Goal: Task Accomplishment & Management: Use online tool/utility

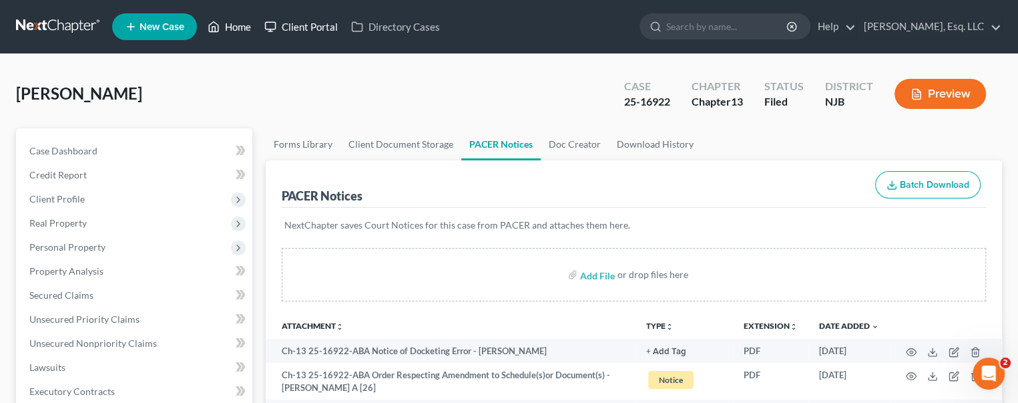
drag, startPoint x: 246, startPoint y: 21, endPoint x: 279, endPoint y: 33, distance: 35.3
click at [246, 21] on link "Home" at bounding box center [229, 27] width 57 height 24
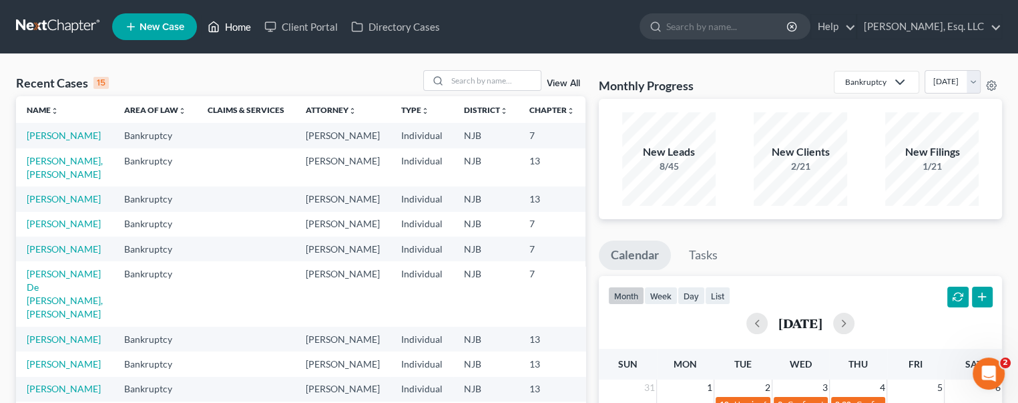
drag, startPoint x: 228, startPoint y: 17, endPoint x: 243, endPoint y: 24, distance: 17.0
click at [228, 17] on link "Home" at bounding box center [229, 27] width 57 height 24
click at [441, 75] on icon at bounding box center [438, 80] width 11 height 11
click at [451, 83] on input "search" at bounding box center [493, 80] width 93 height 19
click at [457, 78] on input "search" at bounding box center [493, 80] width 93 height 19
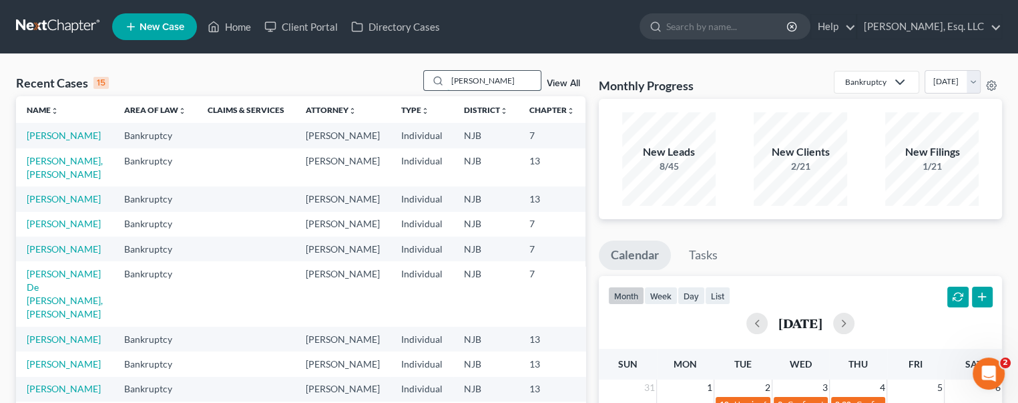
type input "vaca"
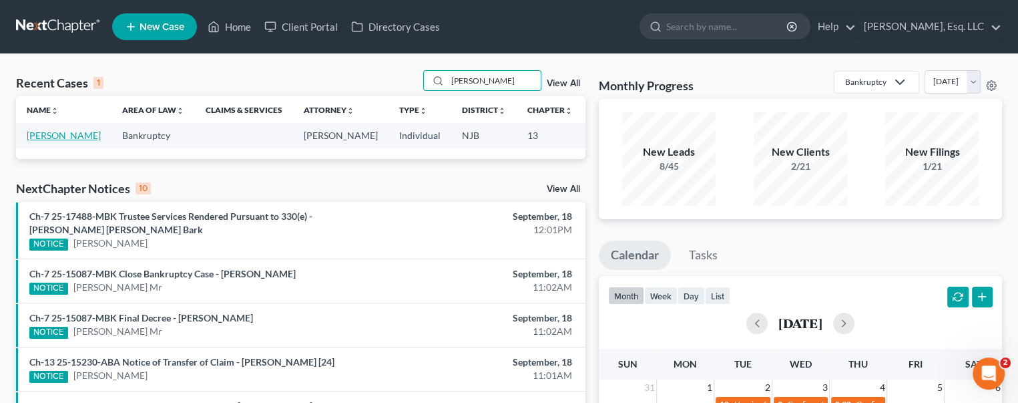
click at [35, 141] on link "[PERSON_NAME]" at bounding box center [64, 135] width 74 height 11
select select "0"
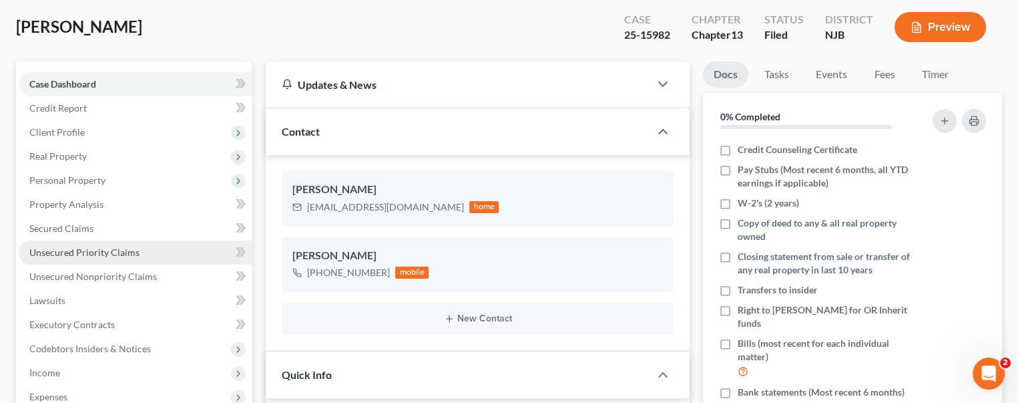
scroll to position [467, 0]
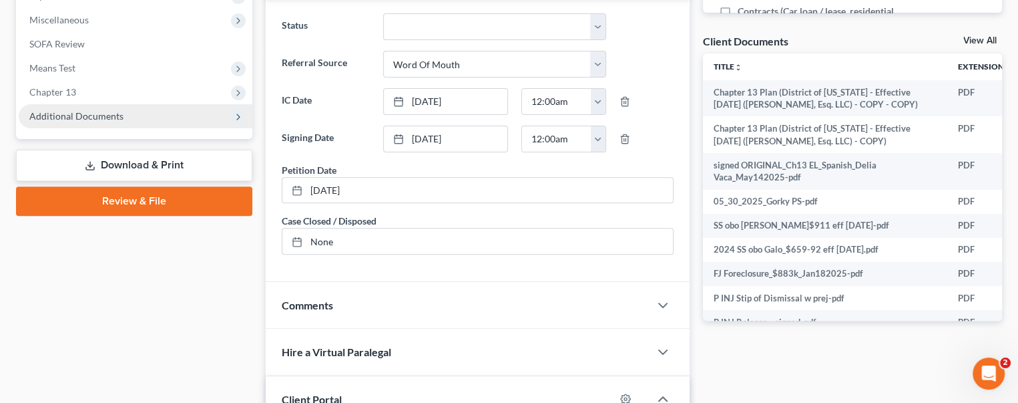
drag, startPoint x: 109, startPoint y: 115, endPoint x: 192, endPoint y: 131, distance: 84.3
click at [109, 115] on span "Additional Documents" at bounding box center [76, 115] width 94 height 11
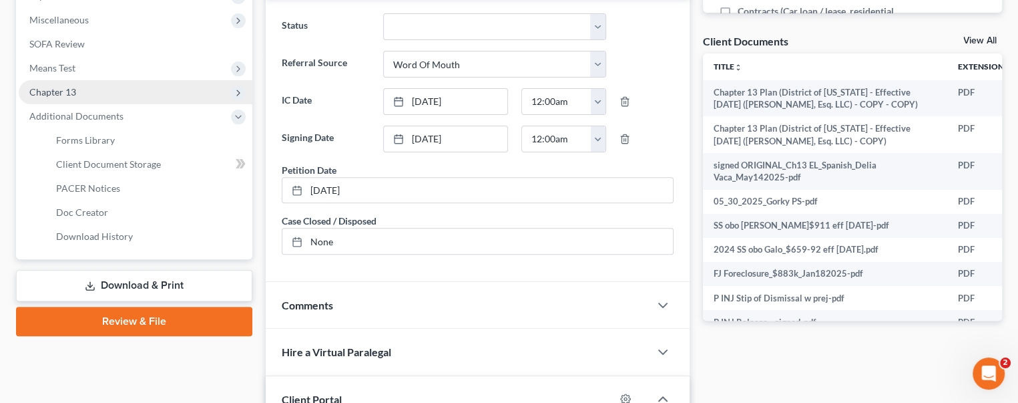
drag, startPoint x: 67, startPoint y: 89, endPoint x: 128, endPoint y: 102, distance: 62.9
click at [67, 89] on span "Chapter 13" at bounding box center [52, 91] width 47 height 11
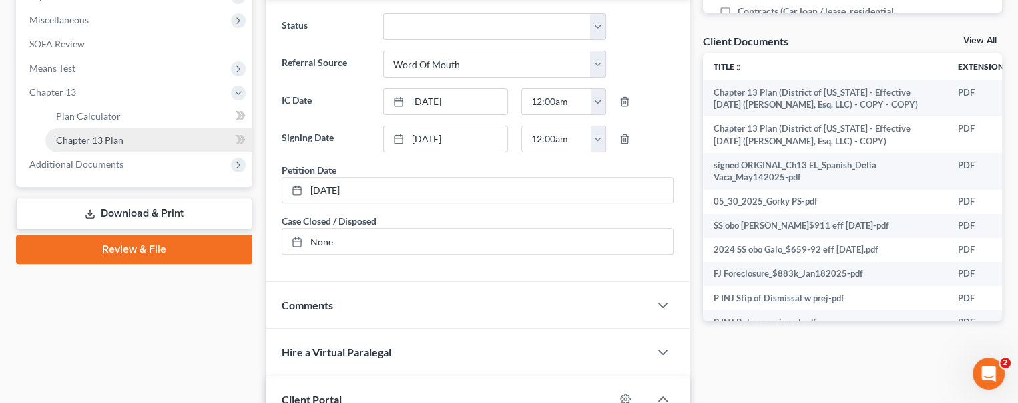
click at [91, 137] on span "Chapter 13 Plan" at bounding box center [89, 139] width 67 height 11
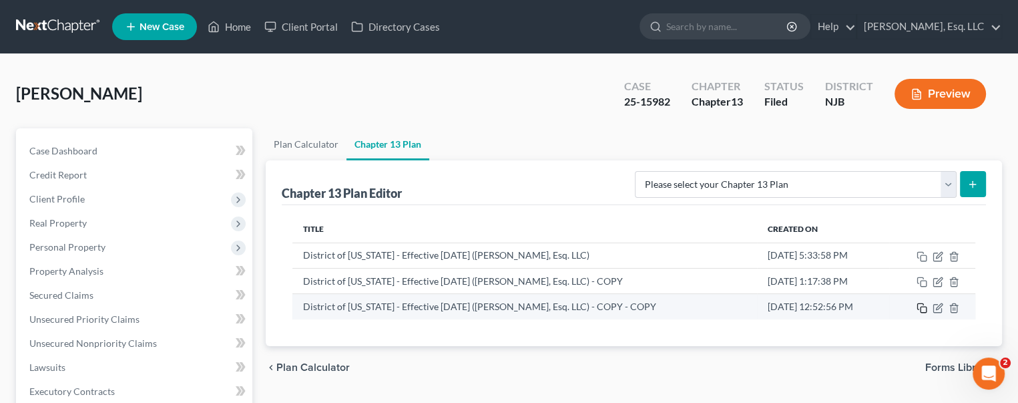
click at [925, 309] on icon "button" at bounding box center [922, 307] width 11 height 11
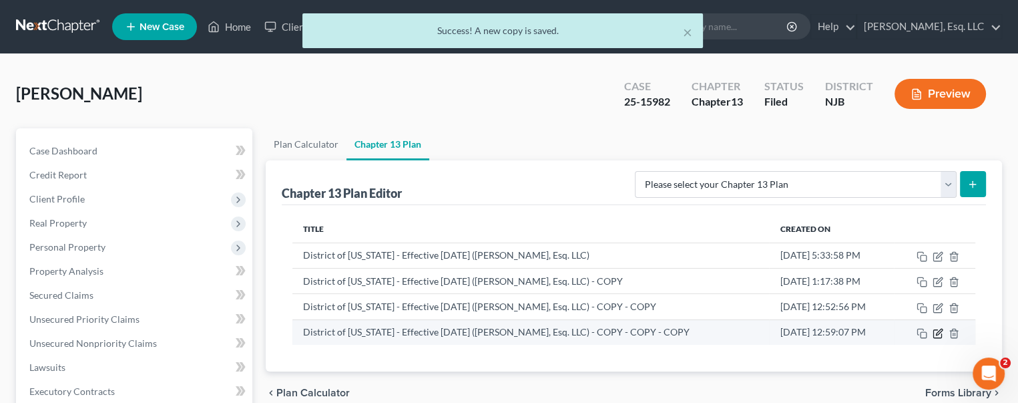
click at [937, 328] on icon "button" at bounding box center [938, 333] width 11 height 11
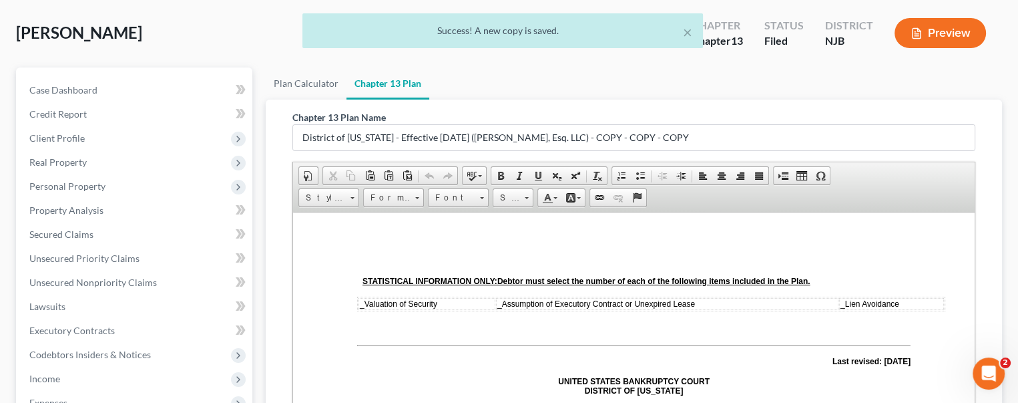
scroll to position [267, 0]
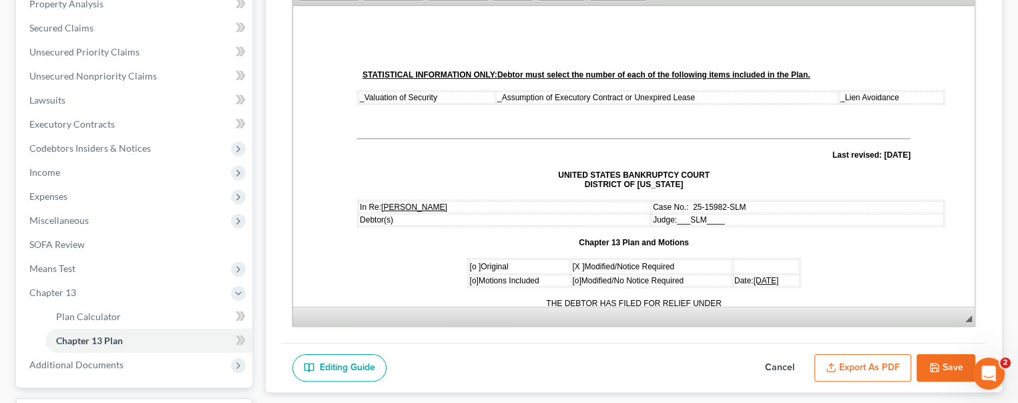
click at [757, 275] on span "09/17/2025" at bounding box center [766, 279] width 25 height 9
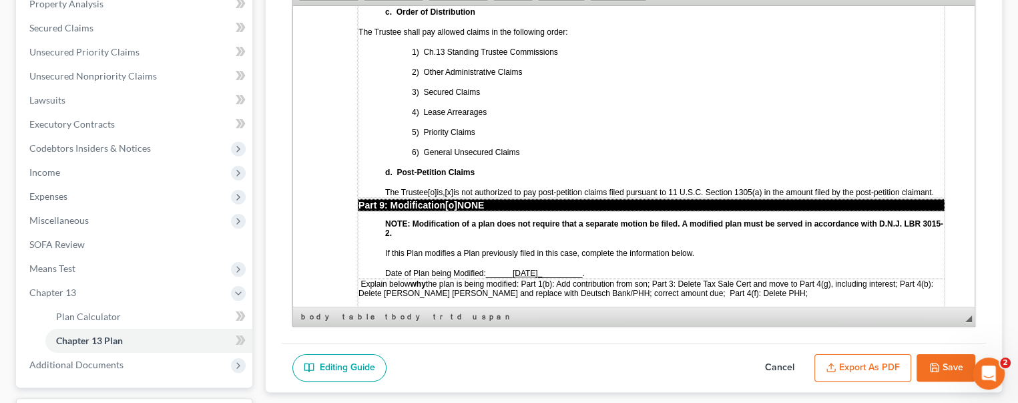
scroll to position [3920, 0]
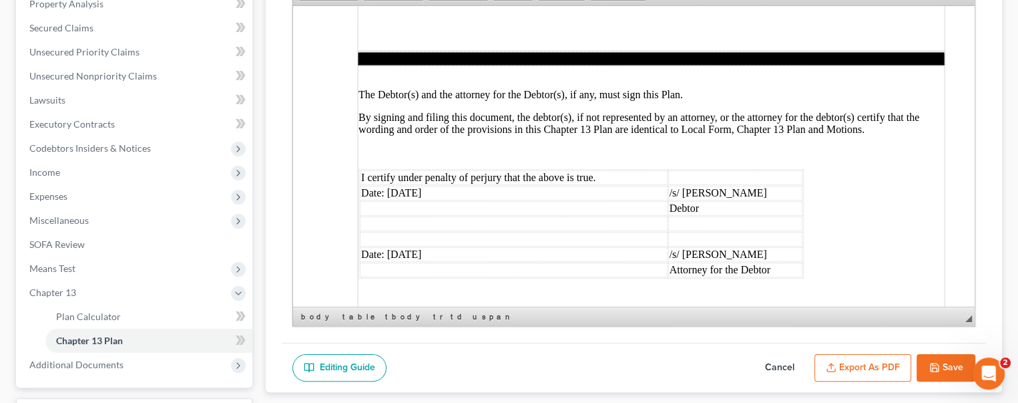
click at [411, 185] on td "Date: 09/17/2025" at bounding box center [514, 192] width 308 height 15
click at [410, 246] on td "Date: 09/17/2025" at bounding box center [514, 253] width 308 height 15
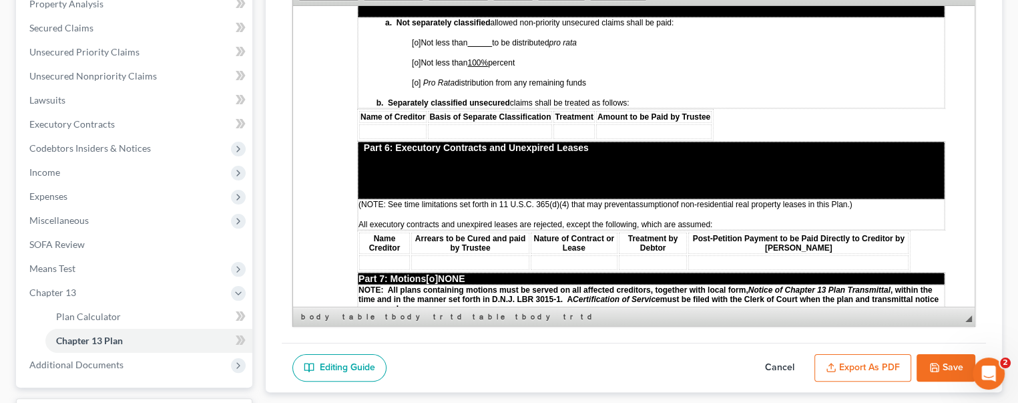
scroll to position [2518, 0]
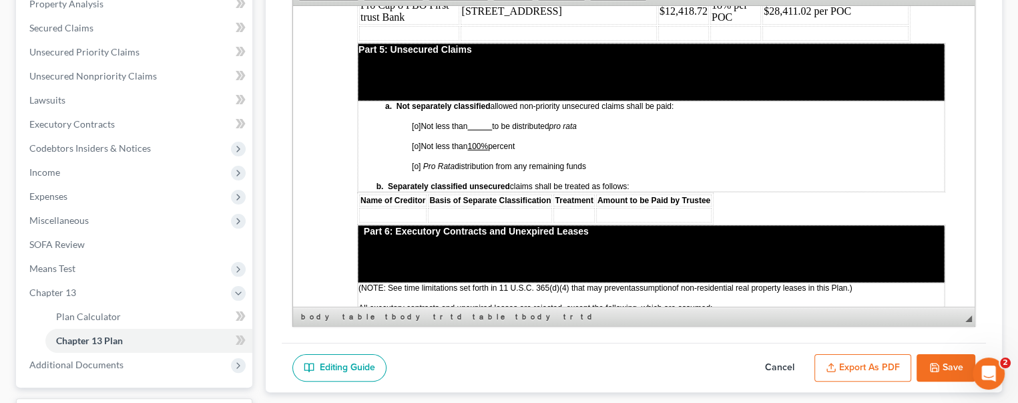
click at [417, 141] on span "[o]" at bounding box center [416, 145] width 9 height 9
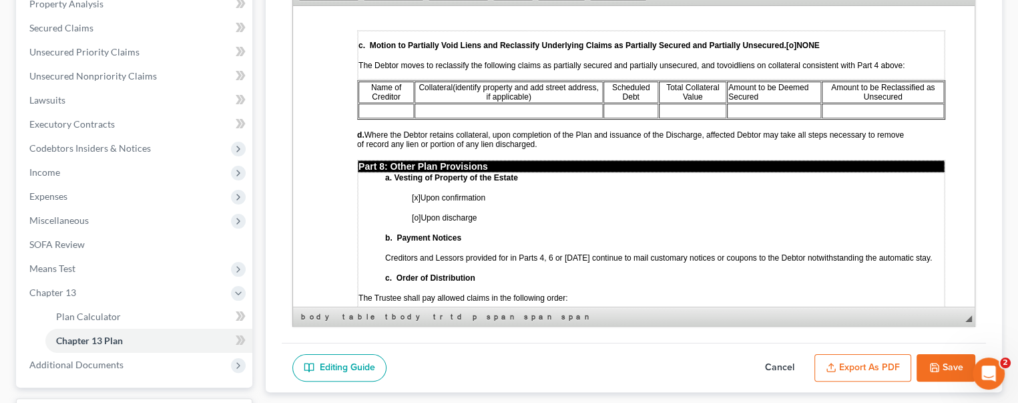
scroll to position [3119, 0]
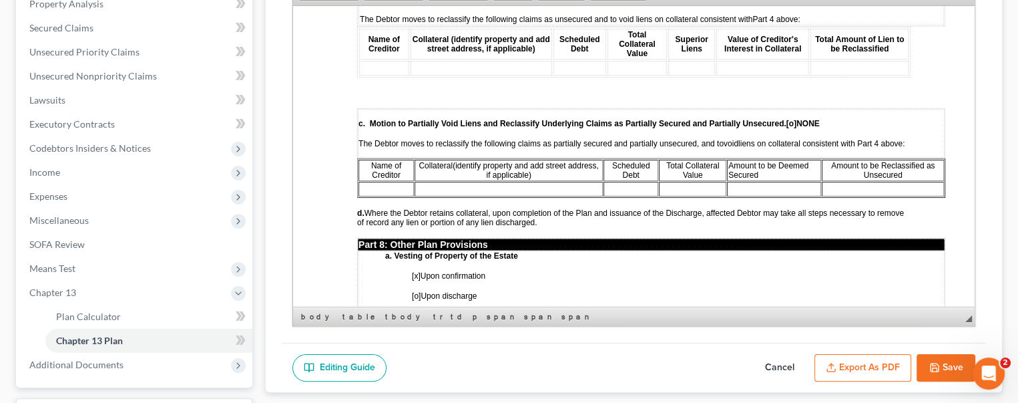
click at [887, 250] on td "a. Vesting of Property of the Estate [x] Upon confirmation [o] Upon discharge b…" at bounding box center [651, 395] width 587 height 291
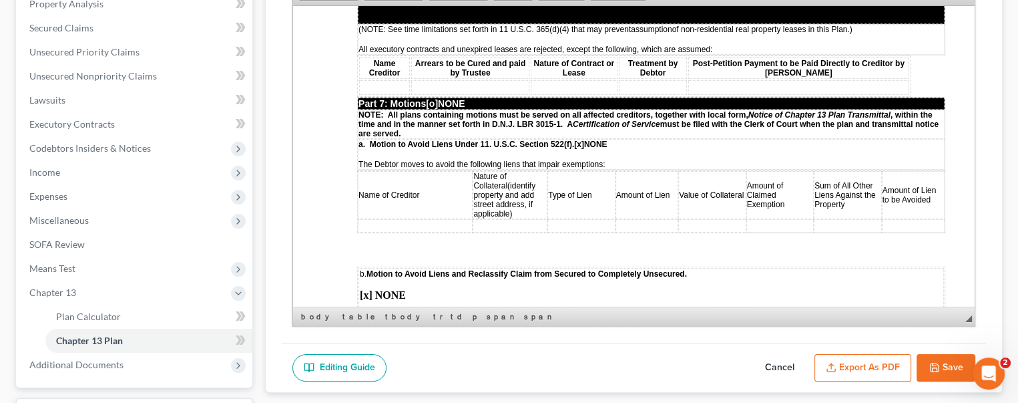
scroll to position [2785, 0]
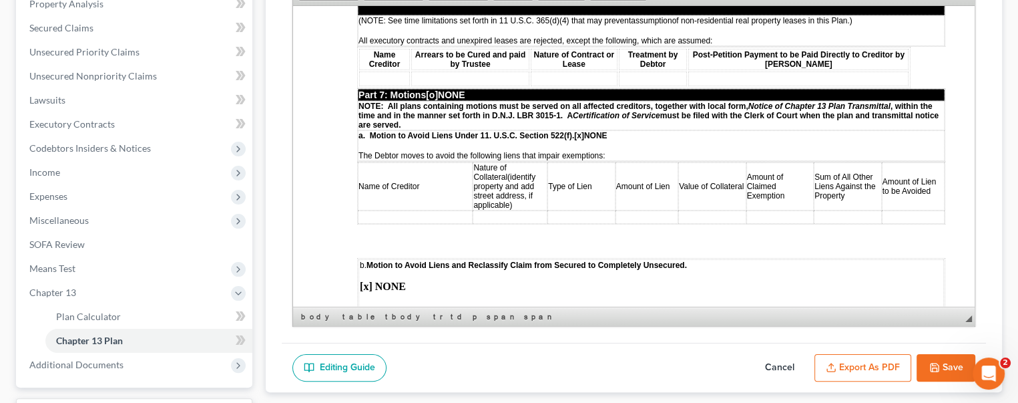
click at [438, 89] on span "[o]" at bounding box center [432, 94] width 12 height 11
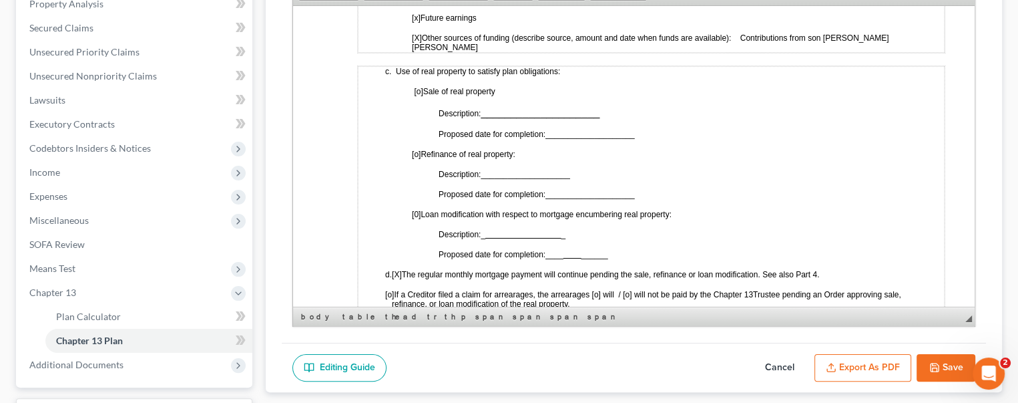
scroll to position [982, 0]
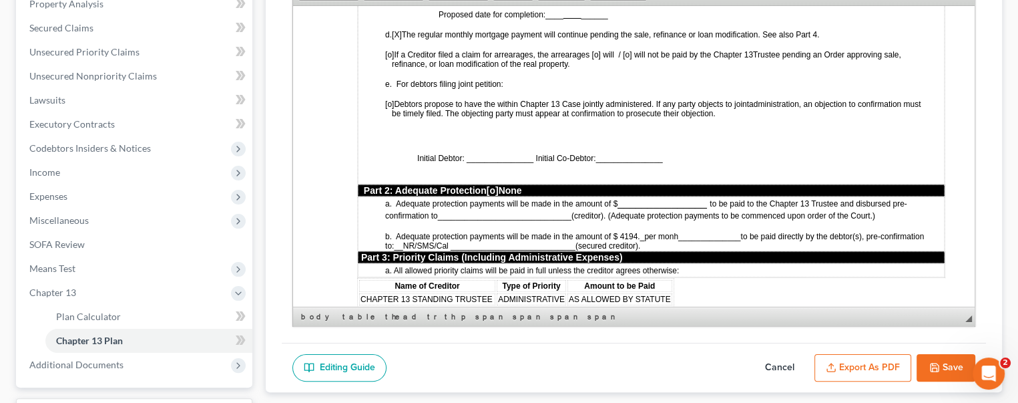
click at [944, 367] on button "Save" at bounding box center [946, 368] width 59 height 28
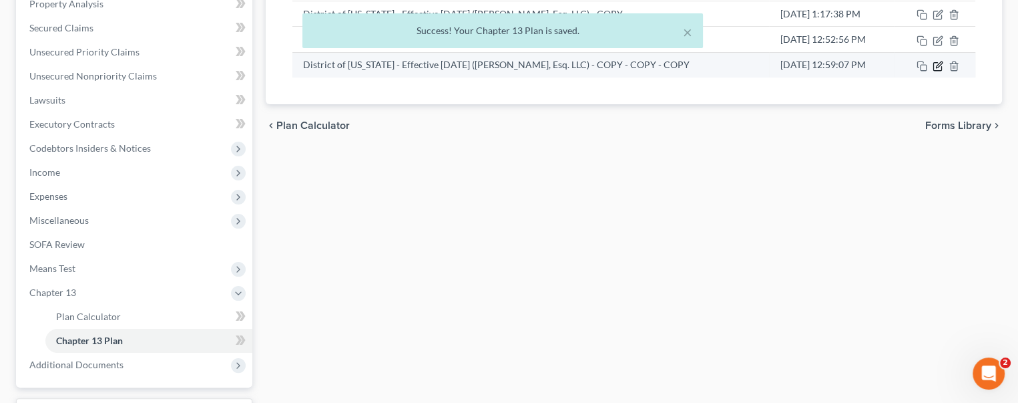
click at [940, 67] on icon "button" at bounding box center [938, 66] width 11 height 11
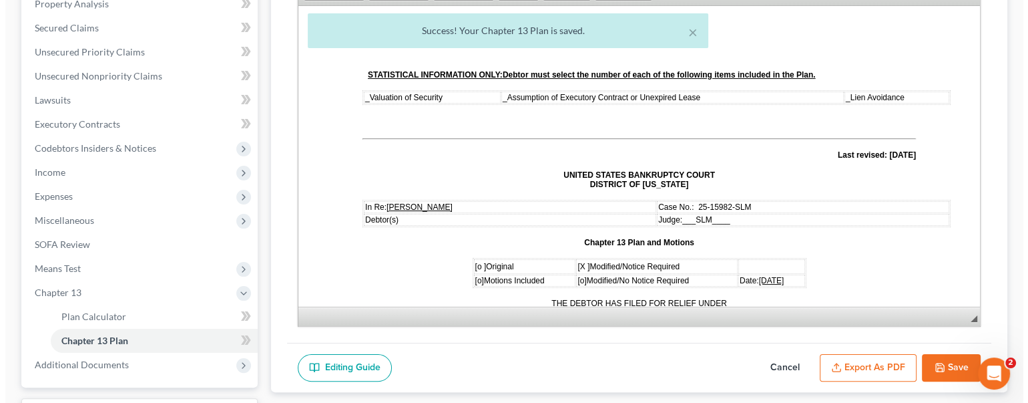
scroll to position [0, 0]
click at [849, 372] on button "Export as PDF" at bounding box center [863, 368] width 97 height 28
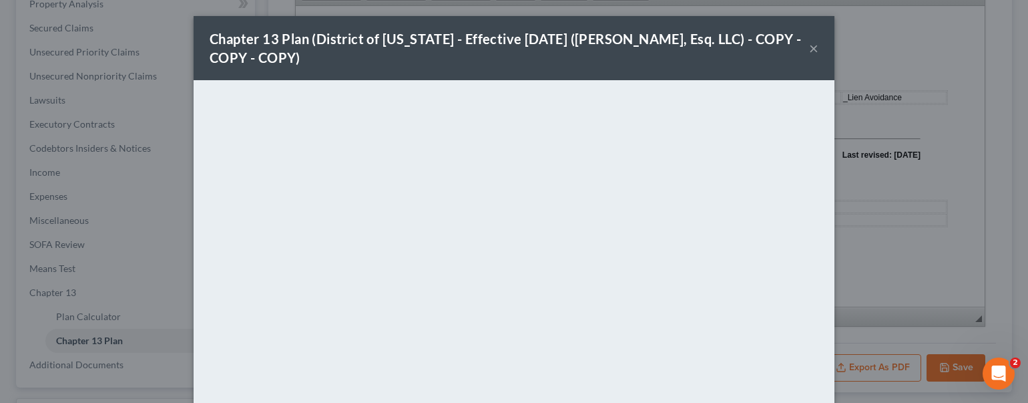
drag, startPoint x: 693, startPoint y: 63, endPoint x: 694, endPoint y: -24, distance: 86.8
click at [694, 0] on html "Home New Case Client Portal Directory Cases Karina Pia Lucid, Esq. LLC monika@k…" at bounding box center [514, 124] width 1028 height 782
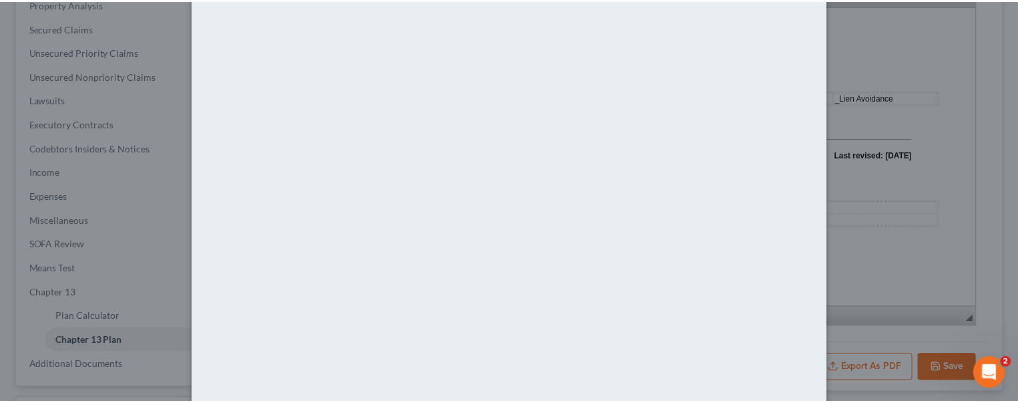
scroll to position [174, 0]
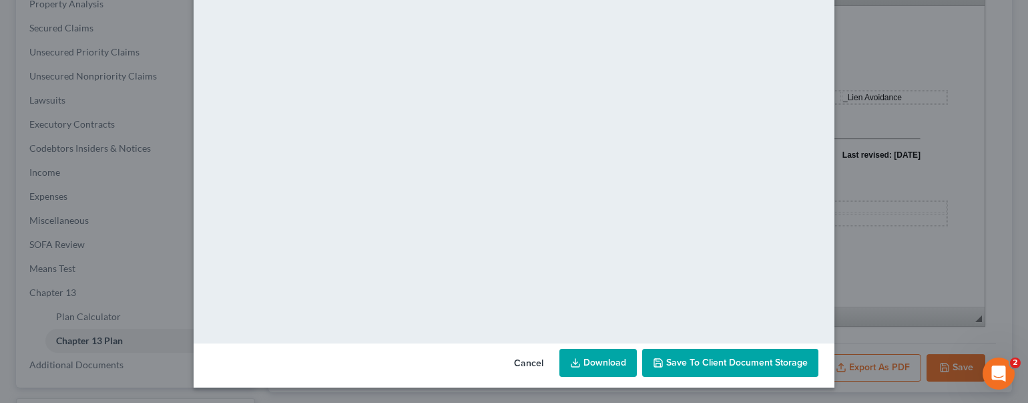
click at [679, 358] on span "Save to Client Document Storage" at bounding box center [737, 362] width 142 height 11
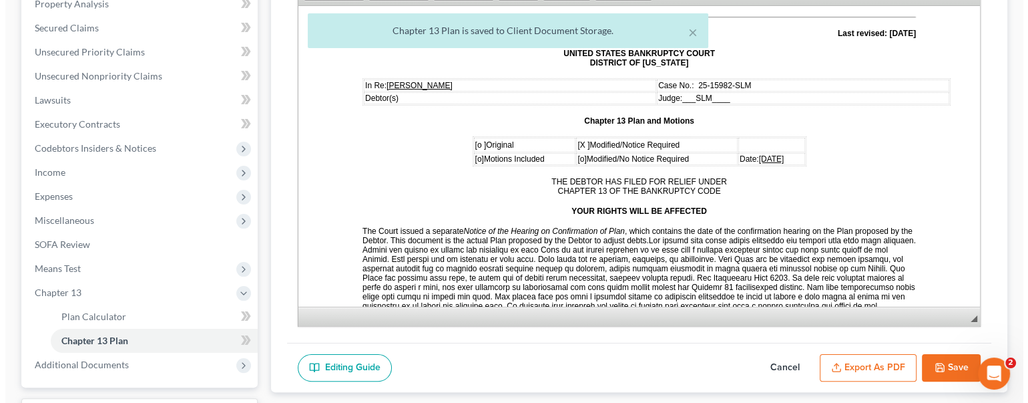
scroll to position [334, 0]
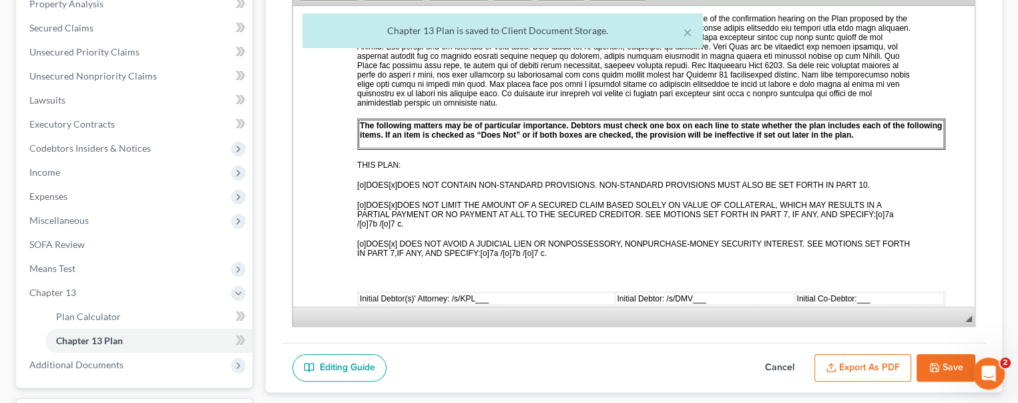
click at [637, 333] on div "Chapter 13 Plan Name District of New Jersey - Effective 11/14/2023 (Karina Pia …" at bounding box center [634, 117] width 704 height 449
click at [845, 361] on button "Export as PDF" at bounding box center [863, 368] width 97 height 28
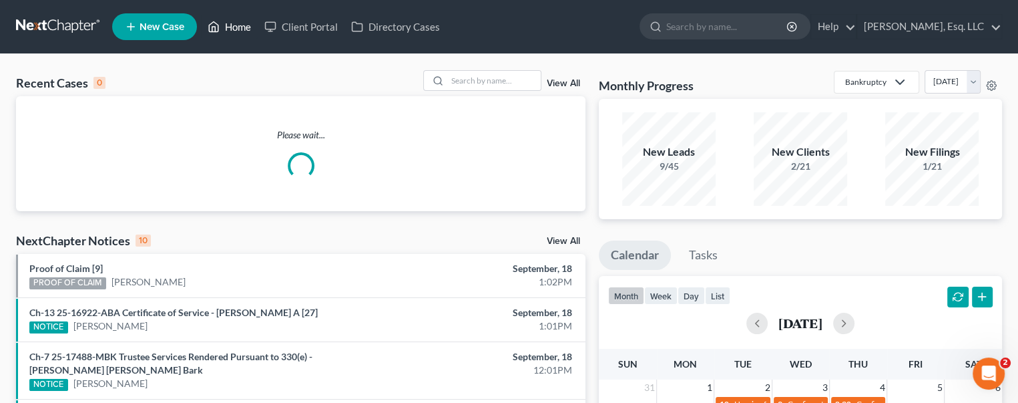
click at [235, 23] on link "Home" at bounding box center [229, 27] width 57 height 24
click at [471, 81] on input "search" at bounding box center [493, 80] width 93 height 19
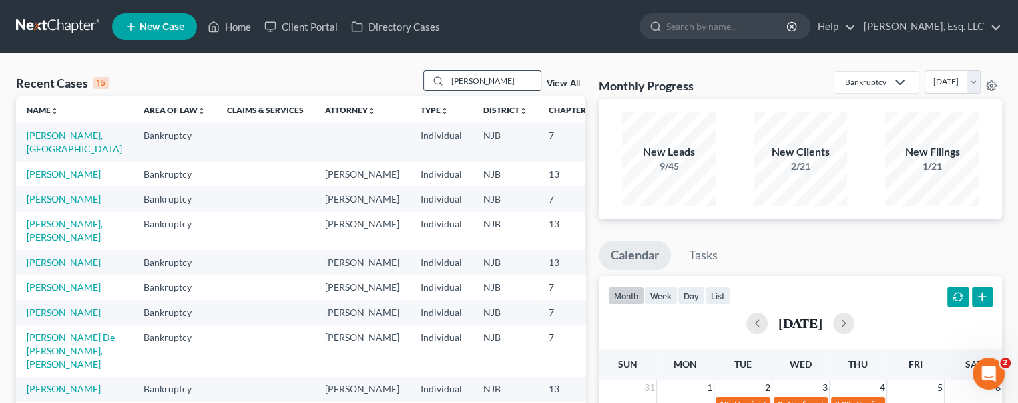
type input "garcia"
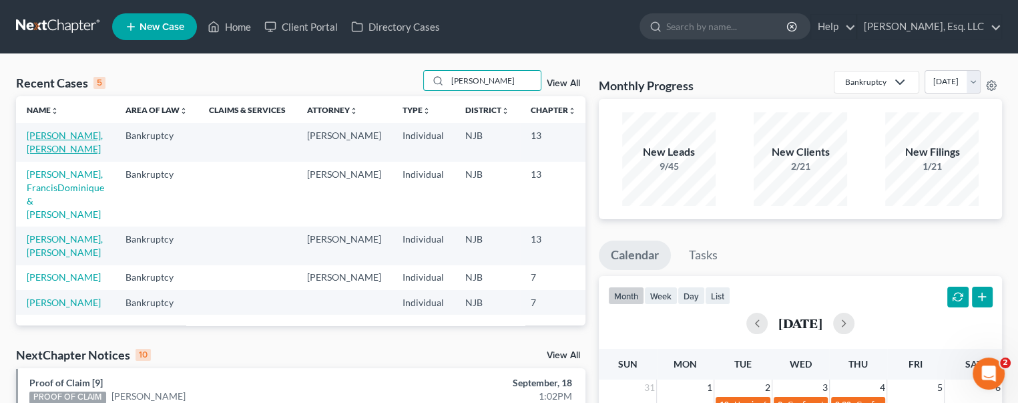
click at [53, 134] on link "[PERSON_NAME], [PERSON_NAME]" at bounding box center [65, 142] width 76 height 25
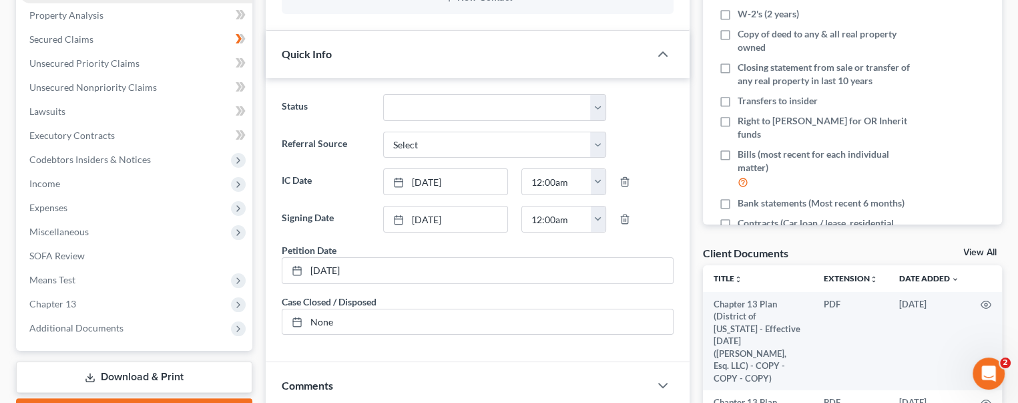
scroll to position [267, 0]
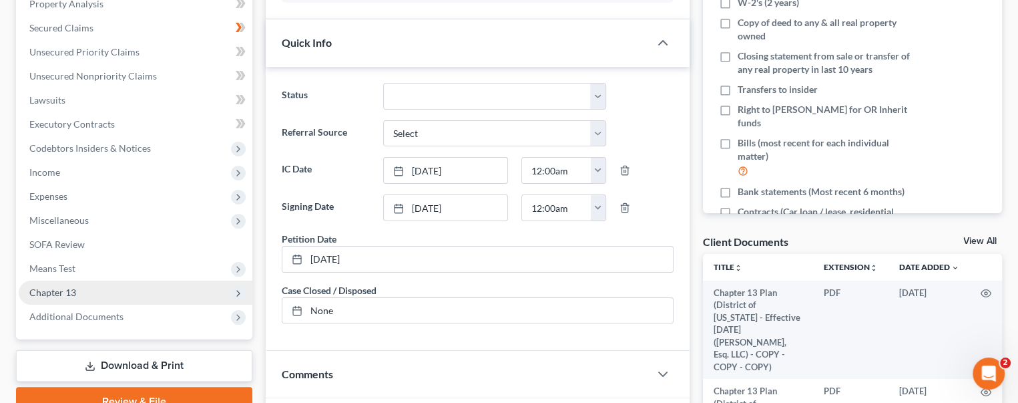
click at [76, 288] on span "Chapter 13" at bounding box center [136, 292] width 234 height 24
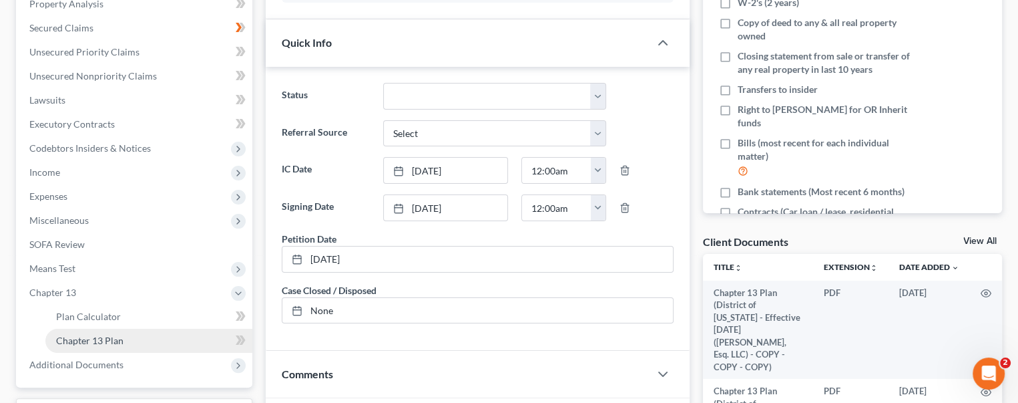
click at [107, 337] on span "Chapter 13 Plan" at bounding box center [89, 340] width 67 height 11
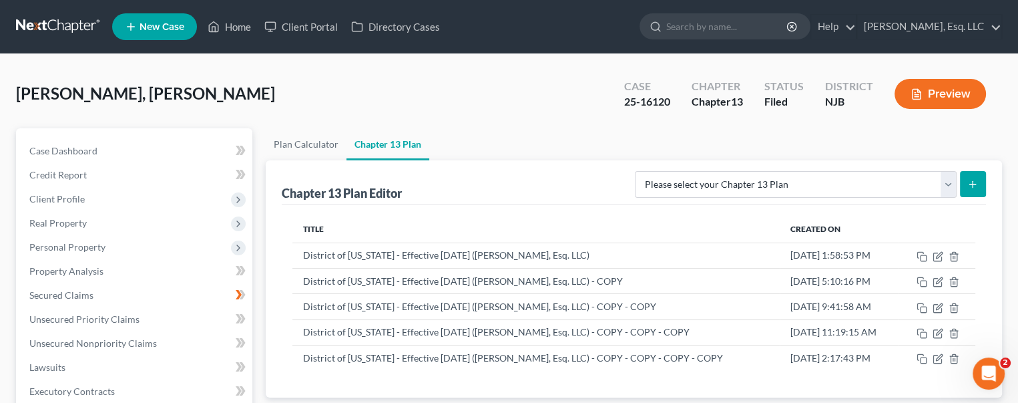
scroll to position [134, 0]
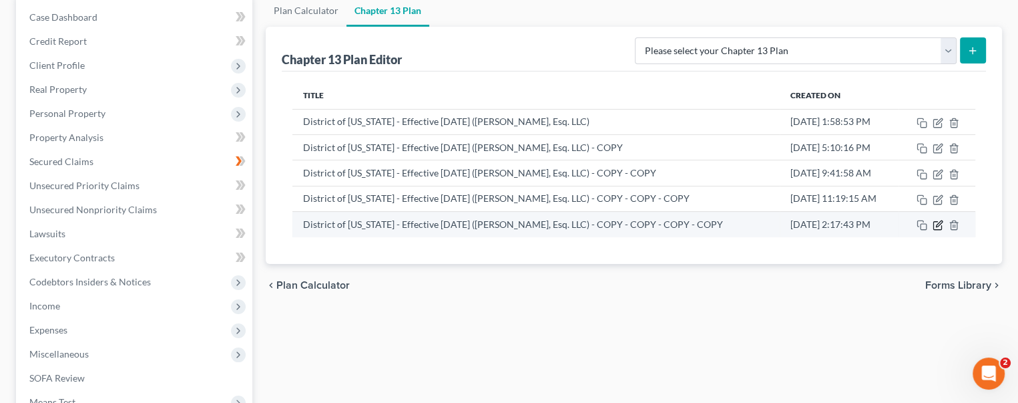
click at [938, 223] on icon "button" at bounding box center [938, 225] width 11 height 11
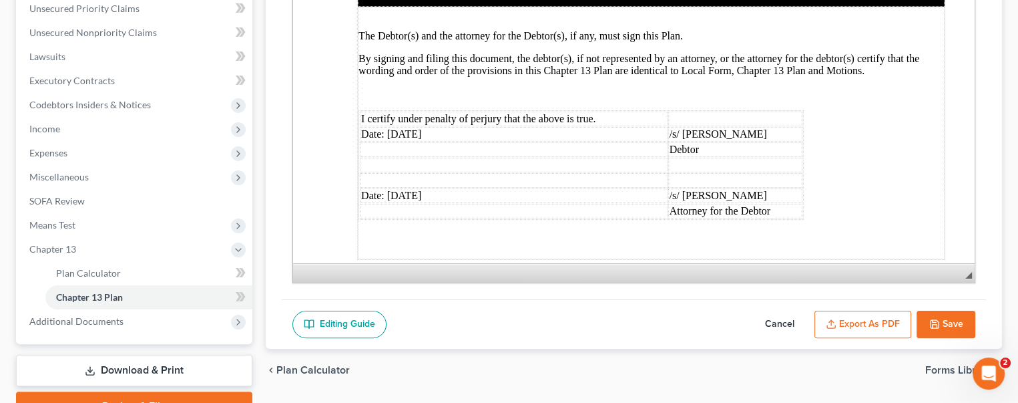
scroll to position [378, 0]
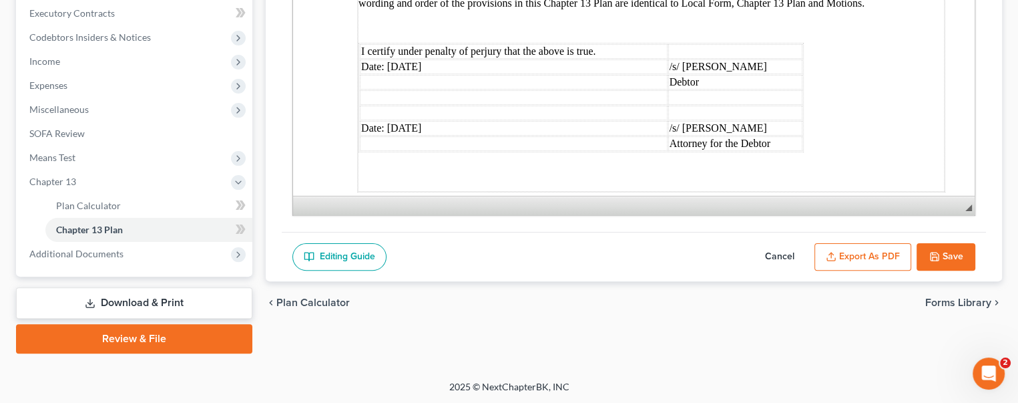
click at [870, 254] on button "Export as PDF" at bounding box center [863, 257] width 97 height 28
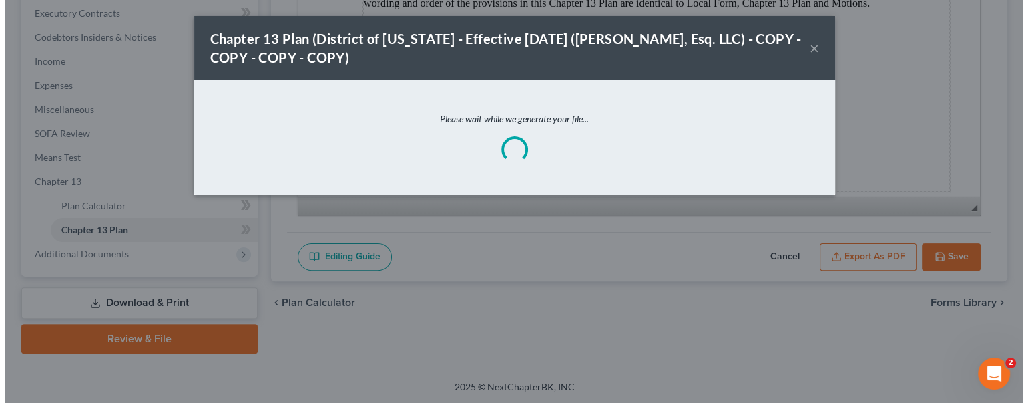
scroll to position [3983, 0]
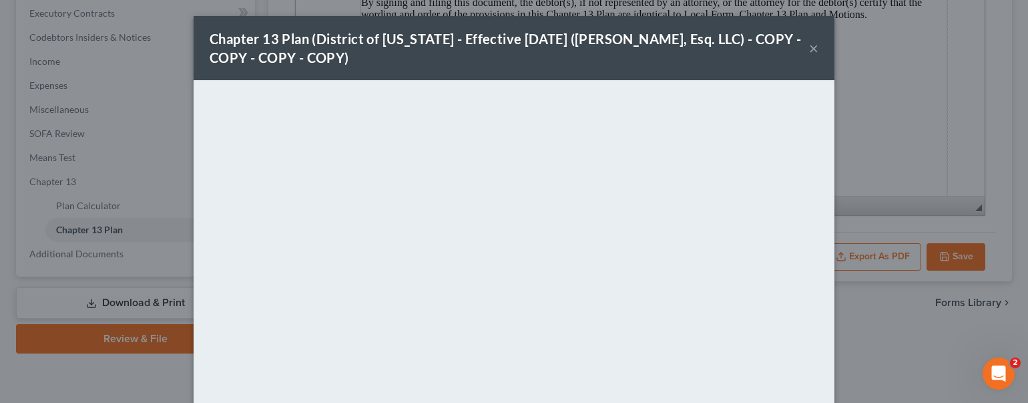
drag, startPoint x: 577, startPoint y: 58, endPoint x: 582, endPoint y: 5, distance: 53.7
click at [582, 5] on div "Chapter 13 Plan (District of New Jersey - Effective 11/14/2023 (Karina Pia Luci…" at bounding box center [514, 201] width 1028 height 403
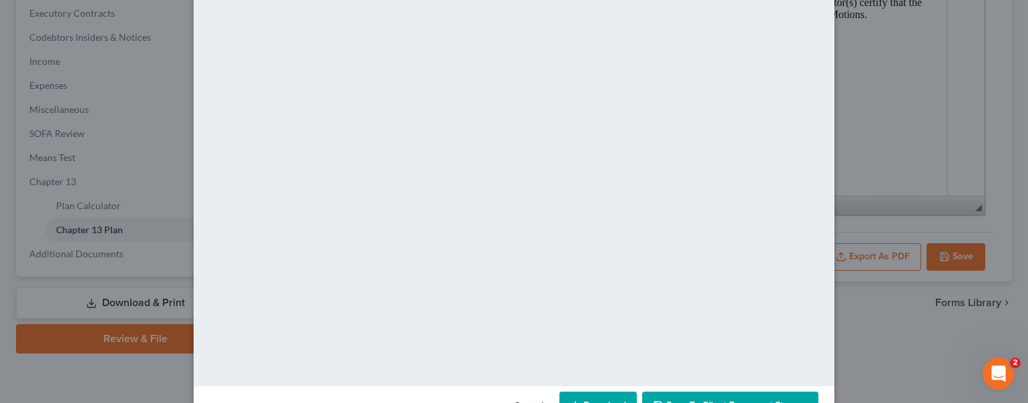
scroll to position [174, 0]
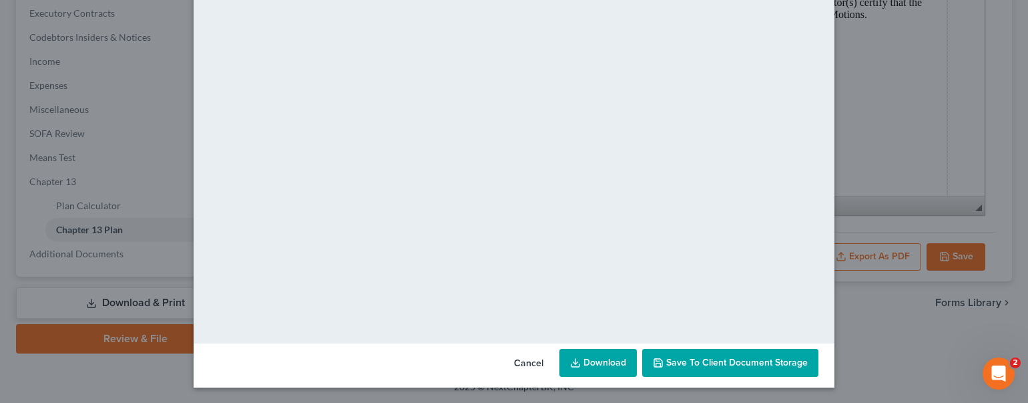
click at [590, 361] on link "Download" at bounding box center [598, 363] width 77 height 28
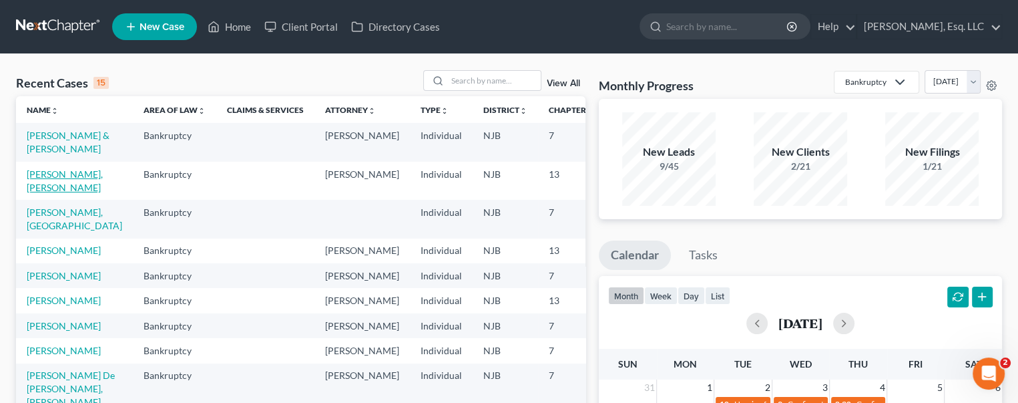
click at [46, 193] on link "[PERSON_NAME], [PERSON_NAME]" at bounding box center [65, 180] width 76 height 25
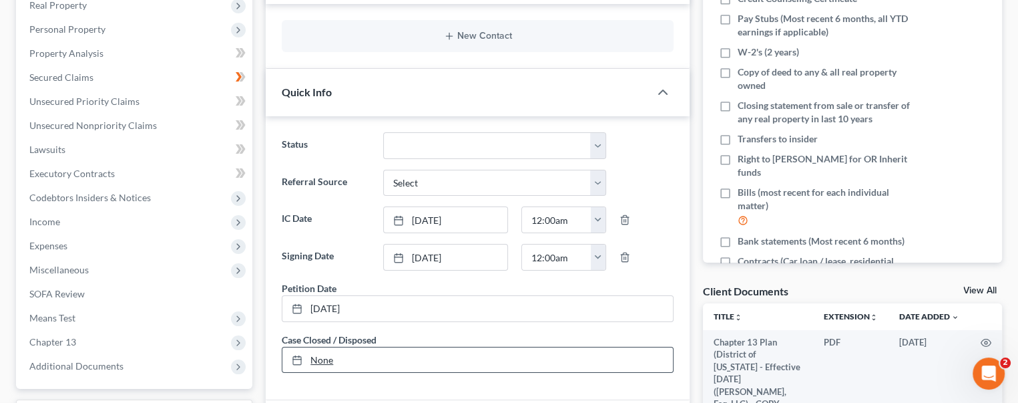
scroll to position [334, 0]
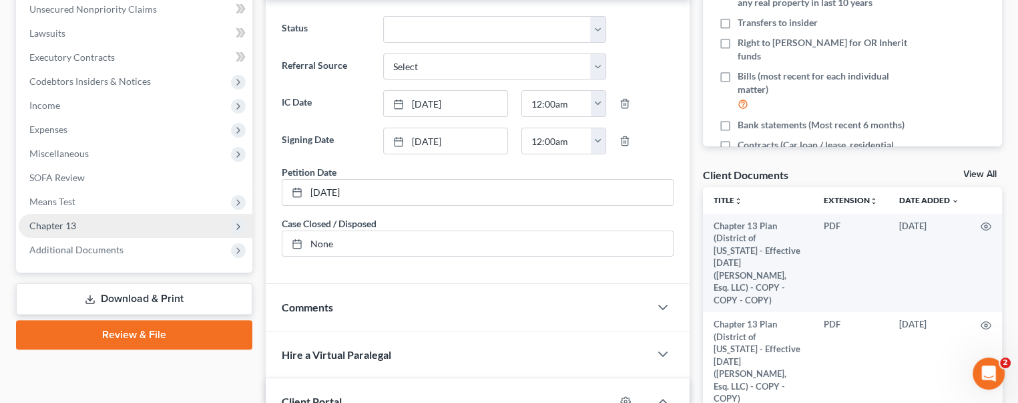
click at [80, 218] on span "Chapter 13" at bounding box center [136, 226] width 234 height 24
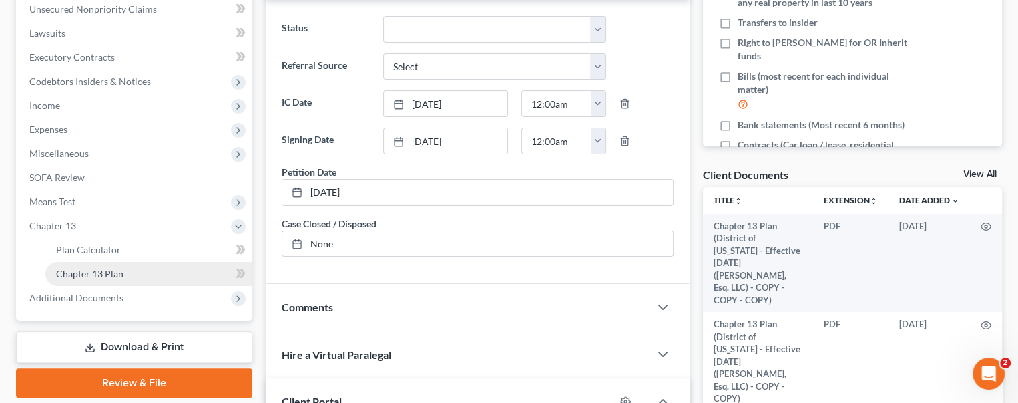
click at [112, 268] on span "Chapter 13 Plan" at bounding box center [89, 273] width 67 height 11
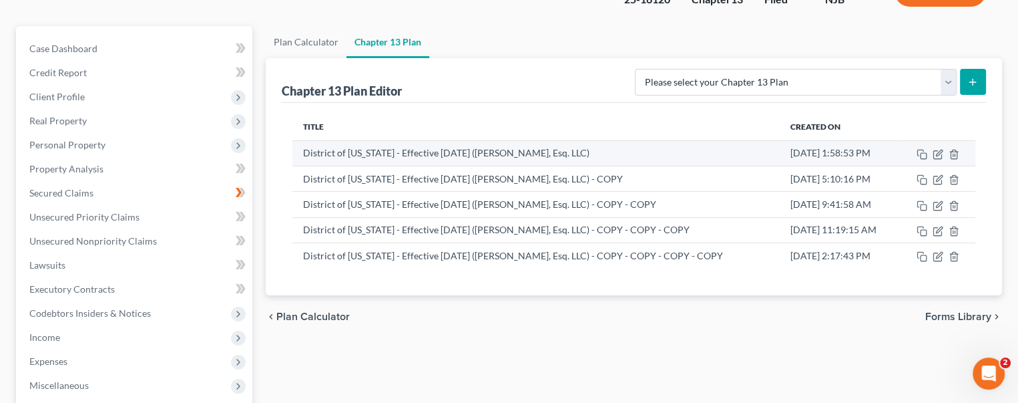
scroll to position [200, 0]
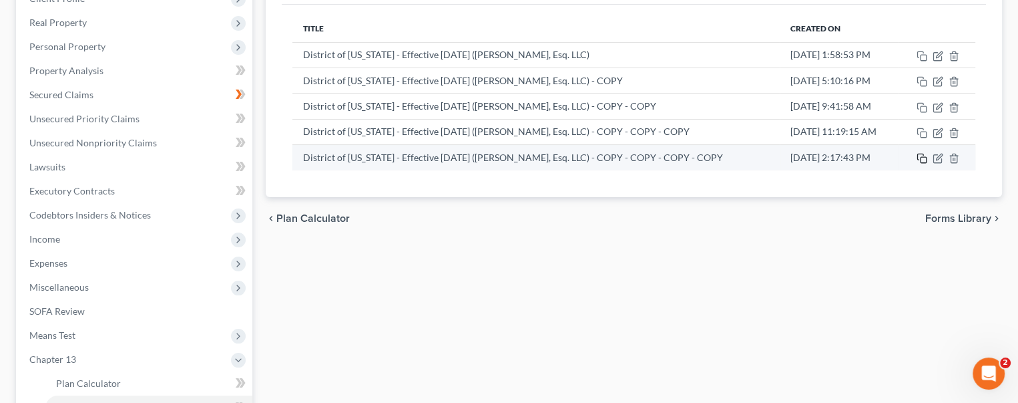
click at [918, 155] on icon "button" at bounding box center [921, 157] width 6 height 6
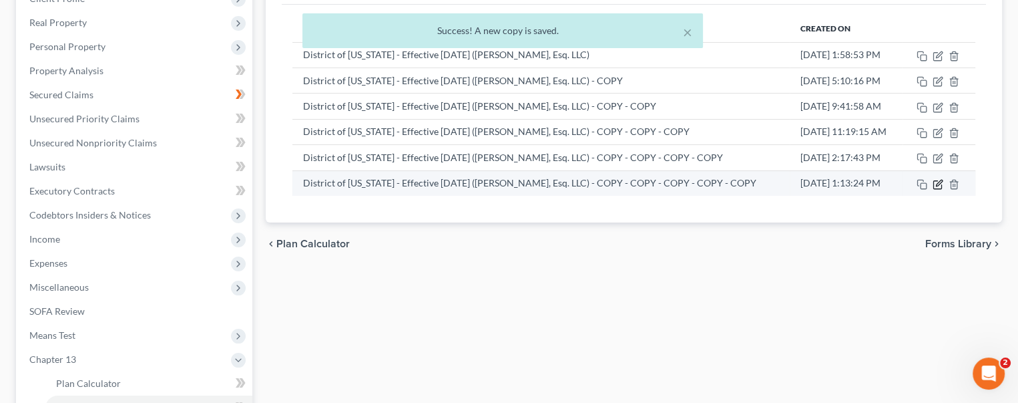
click at [942, 182] on icon "button" at bounding box center [938, 184] width 11 height 11
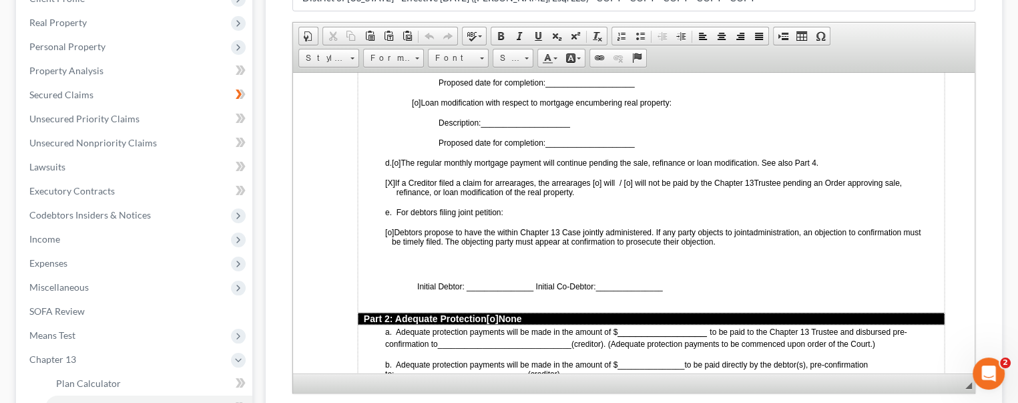
scroll to position [935, 0]
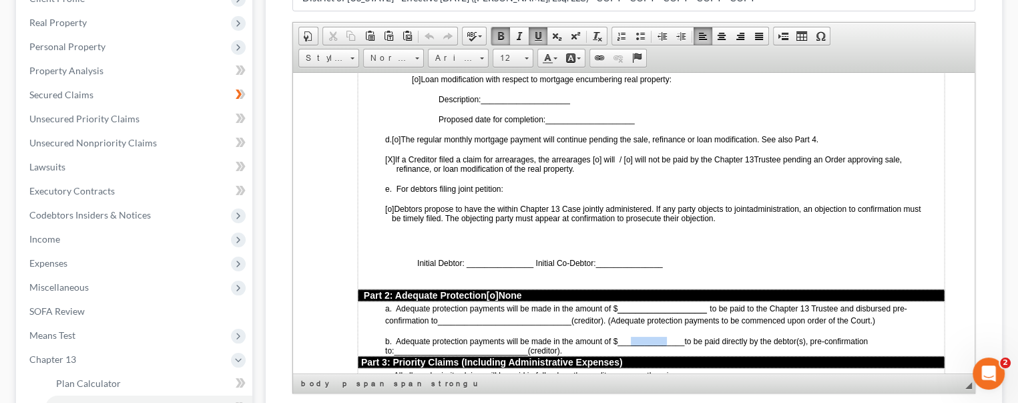
drag, startPoint x: 632, startPoint y: 323, endPoint x: 670, endPoint y: 320, distance: 37.5
click at [670, 336] on span "_______________" at bounding box center [651, 340] width 67 height 9
click at [884, 301] on p "a. Adequate protection payments will be made in the amount of $ _______________…" at bounding box center [664, 313] width 559 height 24
click at [657, 336] on span "___3853.____" at bounding box center [643, 340] width 51 height 9
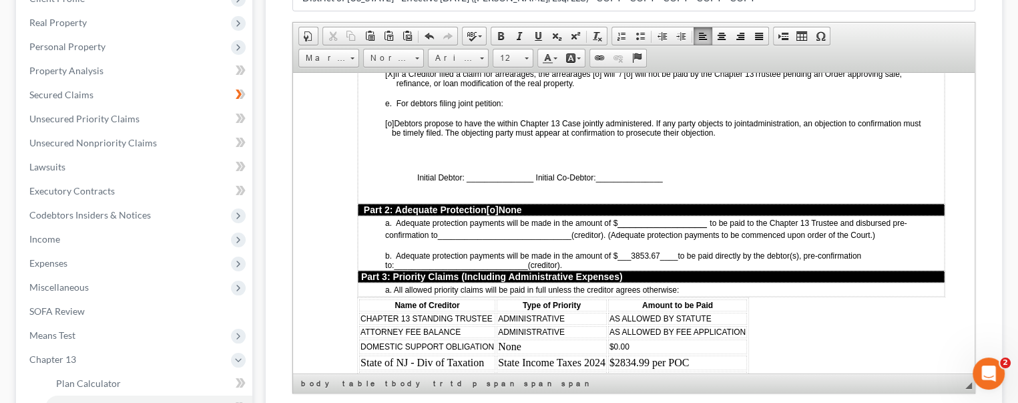
scroll to position [1068, 0]
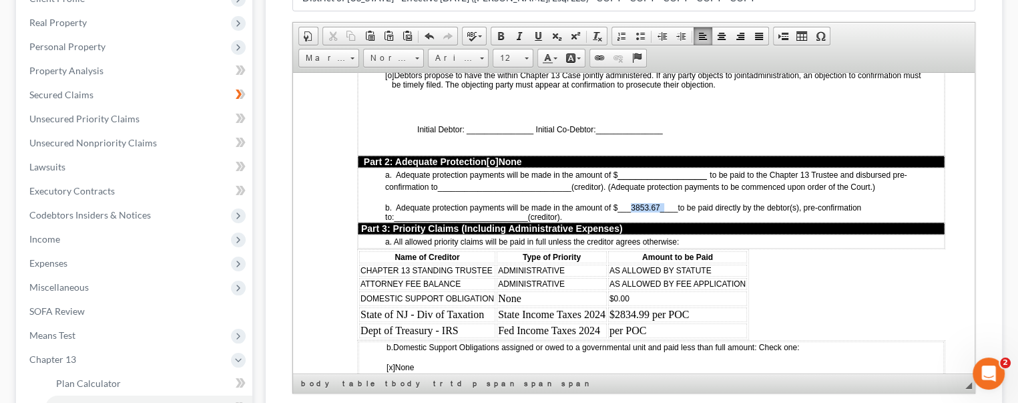
drag, startPoint x: 633, startPoint y: 194, endPoint x: 664, endPoint y: 192, distance: 31.5
click at [664, 202] on span "___3853.67____" at bounding box center [648, 206] width 60 height 9
drag, startPoint x: 532, startPoint y: 33, endPoint x: 542, endPoint y: 41, distance: 12.4
click at [533, 33] on span at bounding box center [538, 36] width 11 height 11
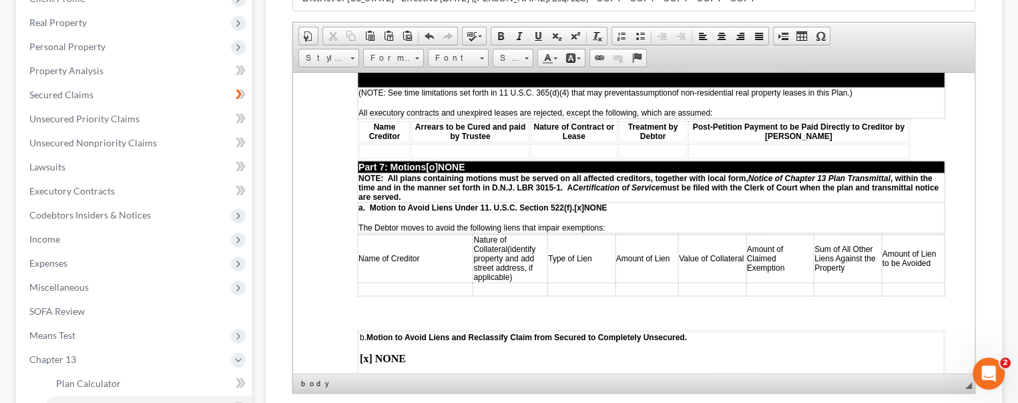
scroll to position [2538, 0]
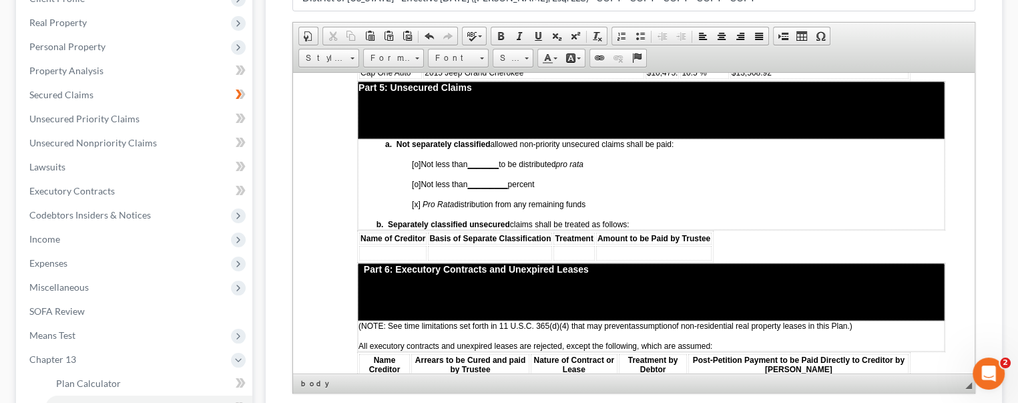
click at [620, 159] on p "[o] Not less than _______ to be distributed pro rata" at bounding box center [678, 163] width 532 height 9
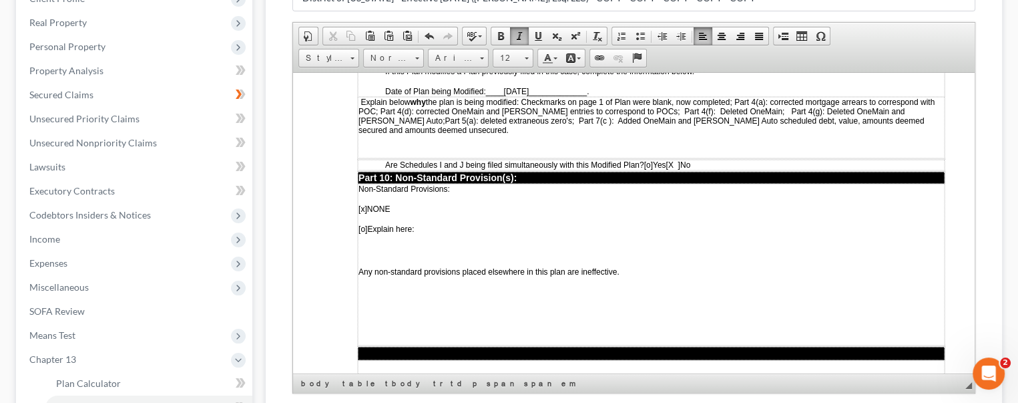
scroll to position [3940, 0]
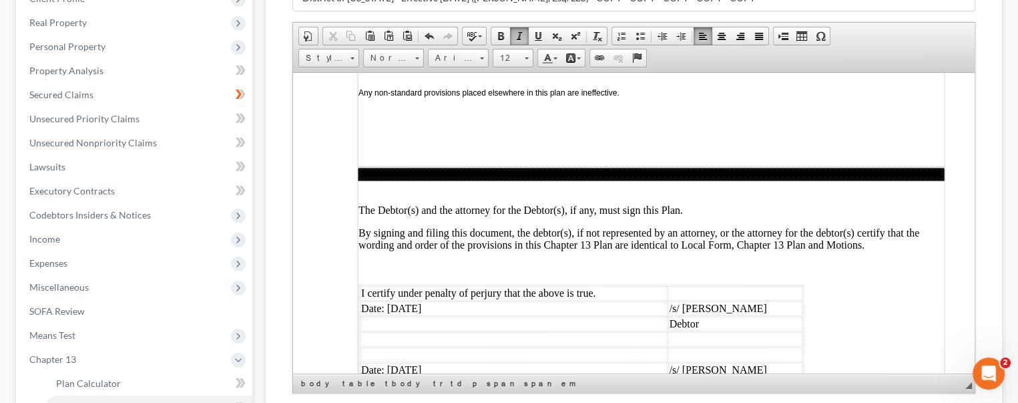
click at [410, 300] on td "Date: [DATE]" at bounding box center [514, 307] width 308 height 15
click at [411, 362] on td "Date: [DATE]" at bounding box center [514, 369] width 308 height 15
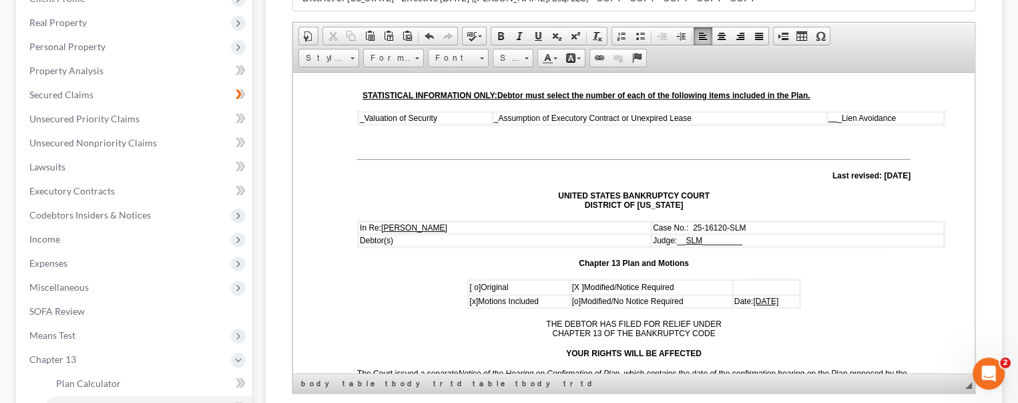
scroll to position [134, 0]
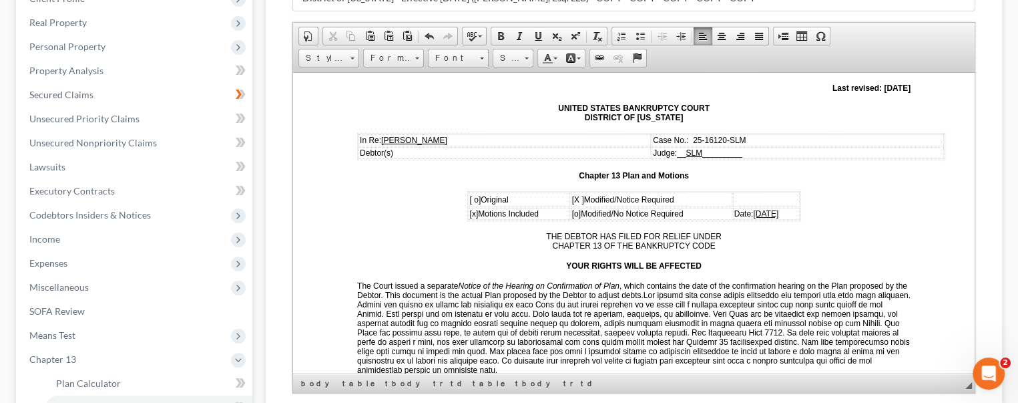
click at [757, 208] on span "[DATE]" at bounding box center [765, 212] width 25 height 9
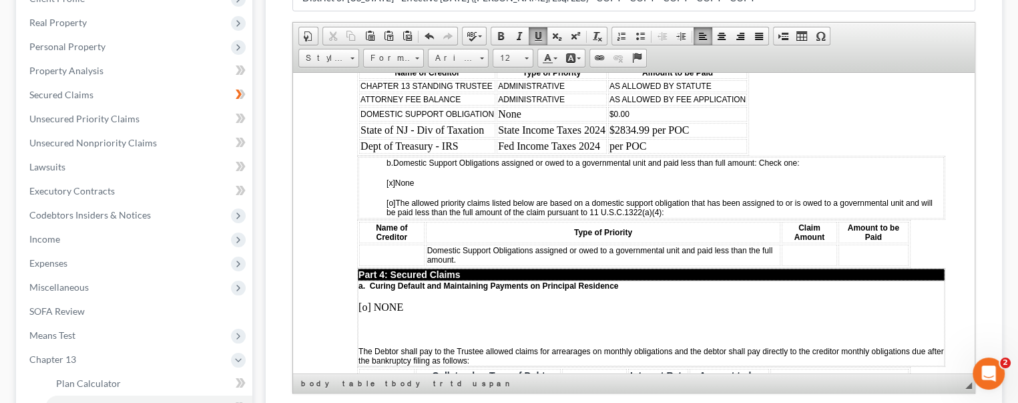
scroll to position [1469, 0]
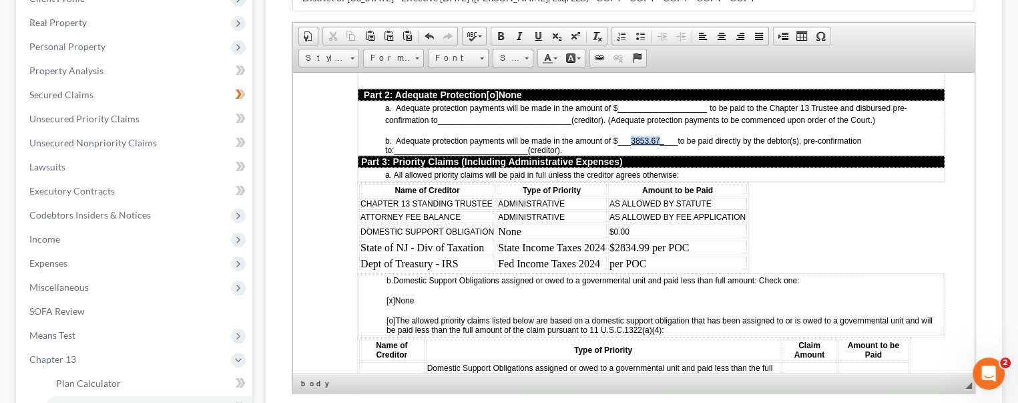
drag, startPoint x: 634, startPoint y: 125, endPoint x: 660, endPoint y: 126, distance: 26.1
click at [660, 136] on u "3853.67_" at bounding box center [647, 140] width 33 height 9
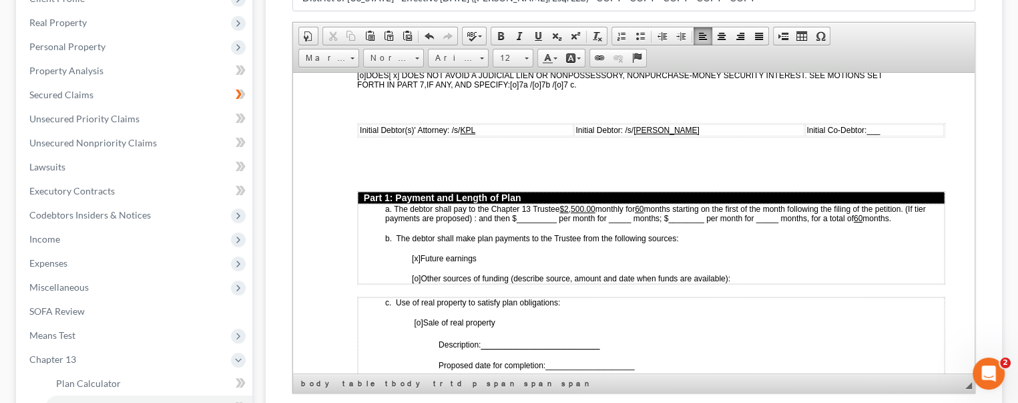
scroll to position [0, 0]
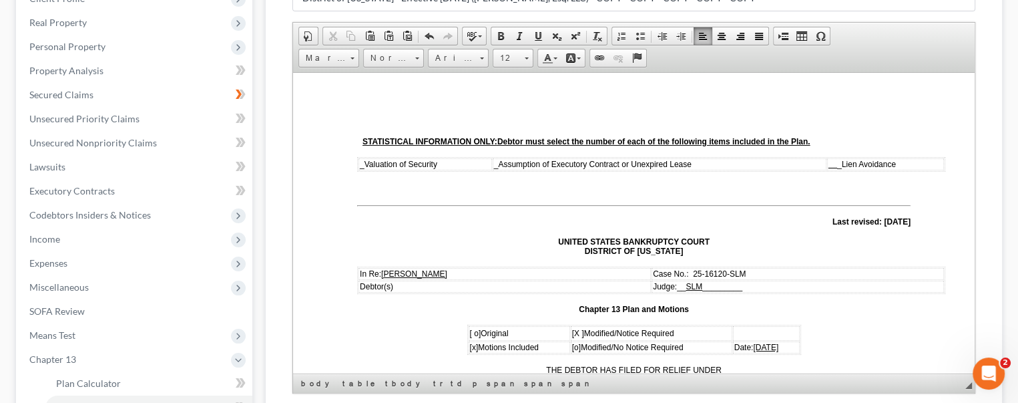
drag, startPoint x: 967, startPoint y: 216, endPoint x: 1260, endPoint y: 136, distance: 303.9
click at [759, 342] on span "[DATE]" at bounding box center [765, 346] width 25 height 9
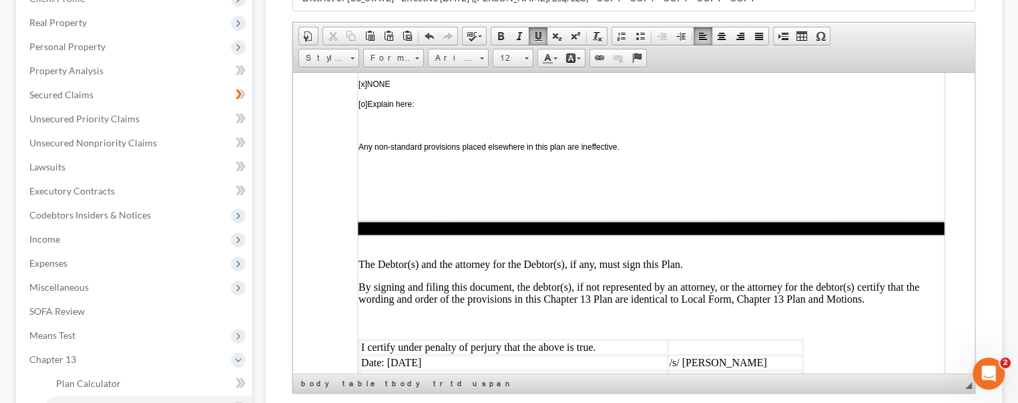
scroll to position [4004, 0]
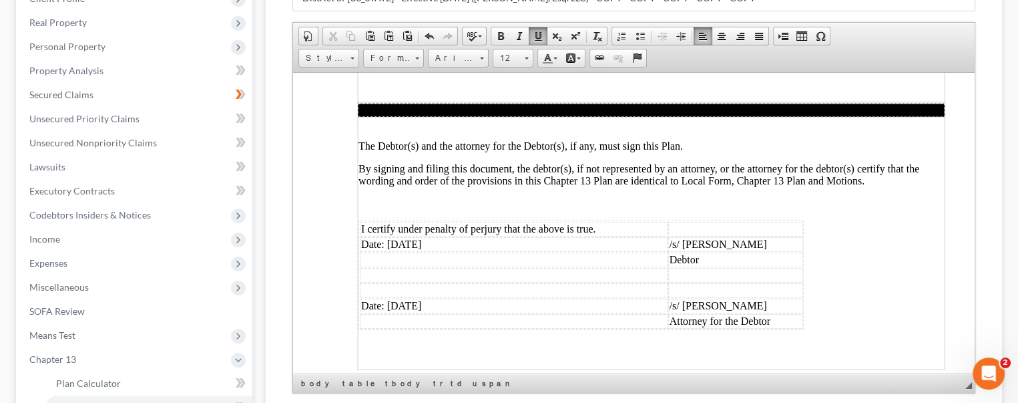
click at [410, 236] on td "Date: [DATE]" at bounding box center [514, 243] width 308 height 15
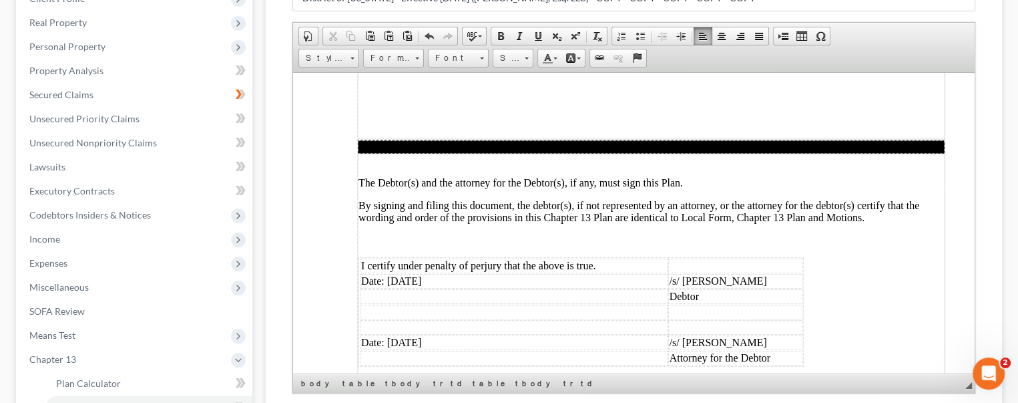
scroll to position [3937, 0]
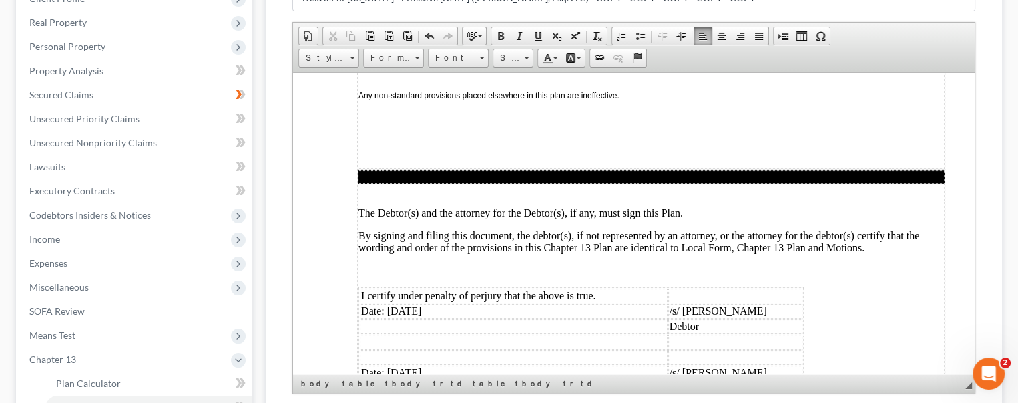
click at [411, 365] on td "Date: [DATE]" at bounding box center [514, 372] width 308 height 15
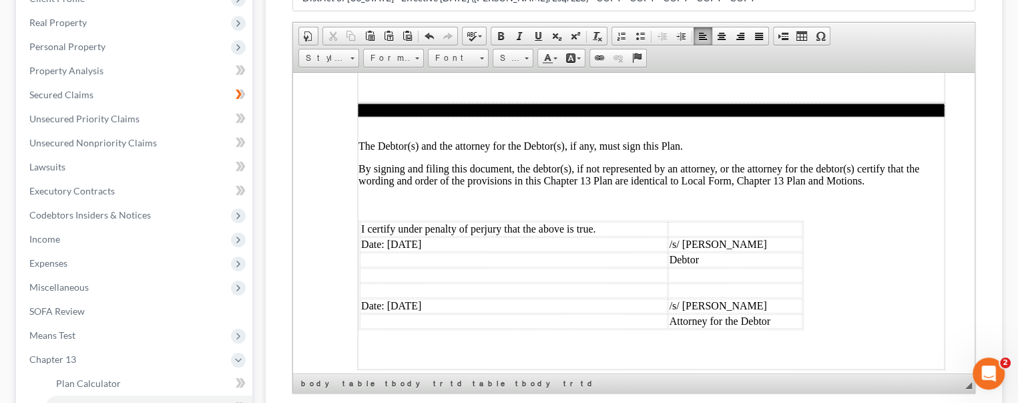
scroll to position [378, 0]
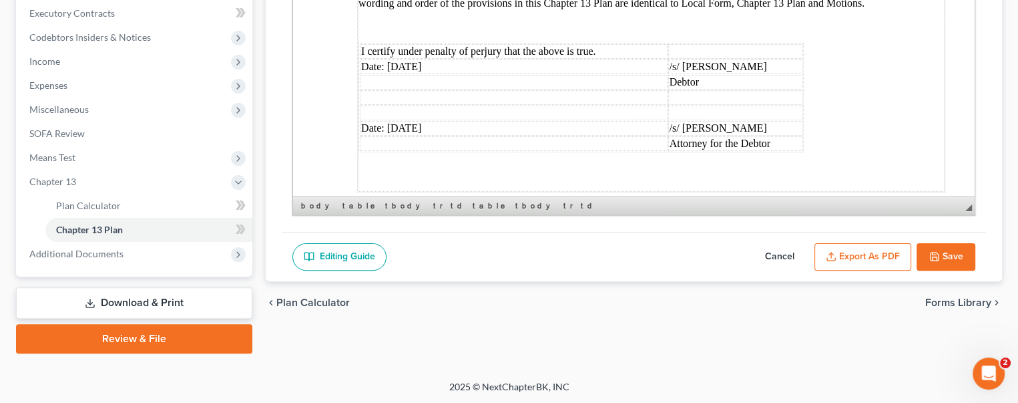
click at [940, 249] on button "Save" at bounding box center [946, 257] width 59 height 28
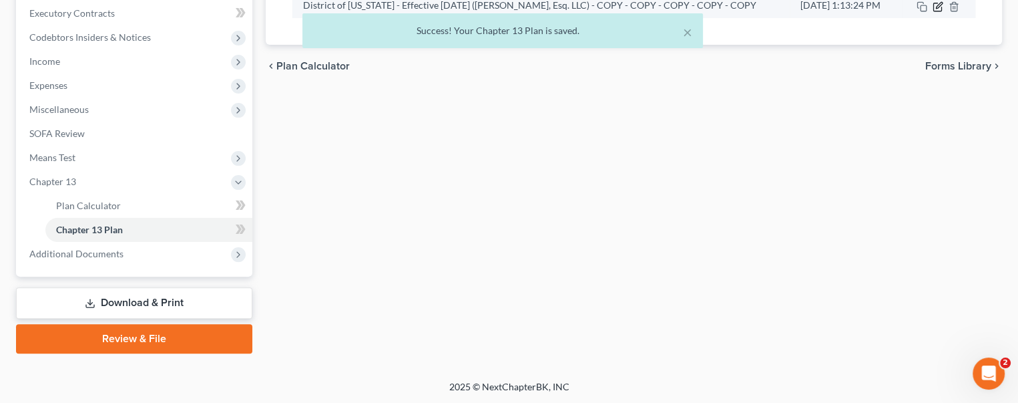
click at [935, 2] on icon "button" at bounding box center [938, 6] width 11 height 11
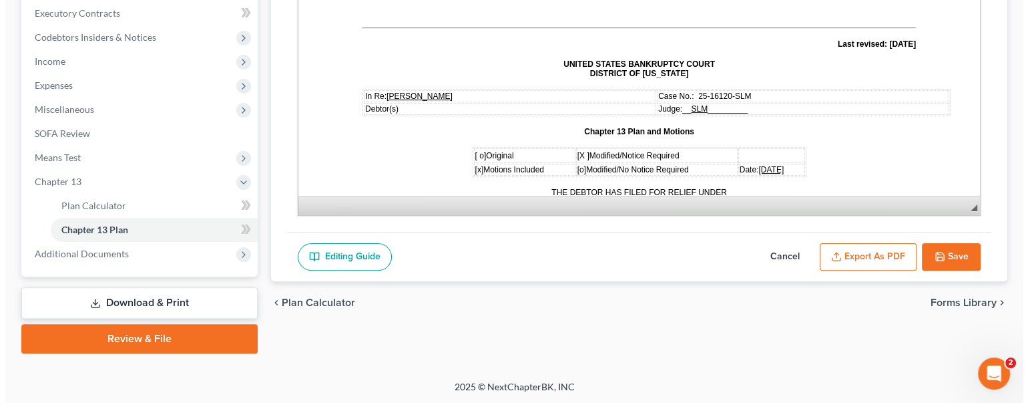
scroll to position [0, 0]
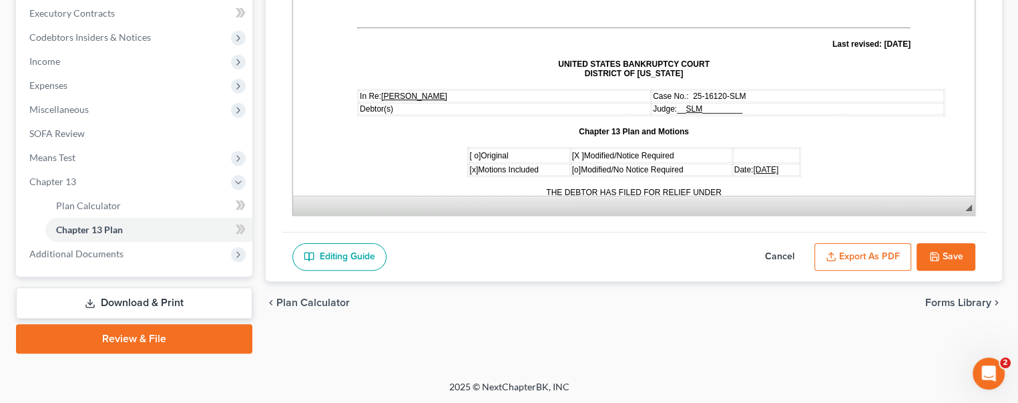
click at [843, 257] on button "Export as PDF" at bounding box center [863, 257] width 97 height 28
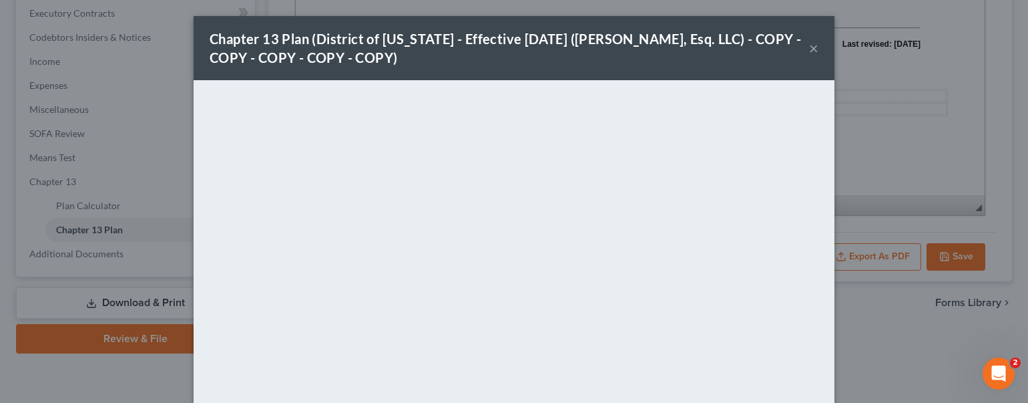
scroll to position [174, 0]
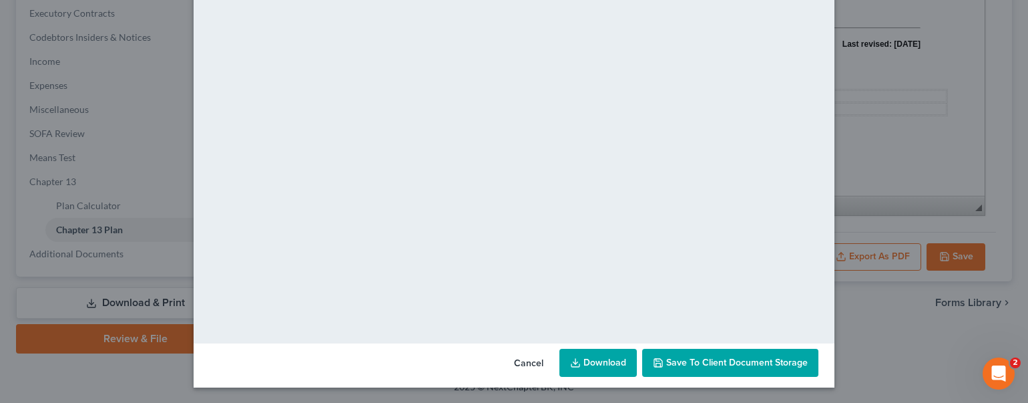
click at [711, 359] on span "Save to Client Document Storage" at bounding box center [737, 362] width 142 height 11
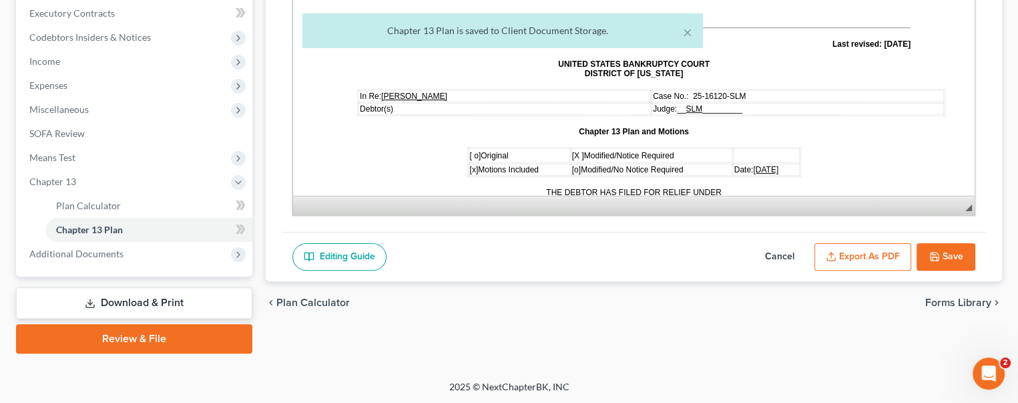
click at [863, 249] on button "Export as PDF" at bounding box center [863, 257] width 97 height 28
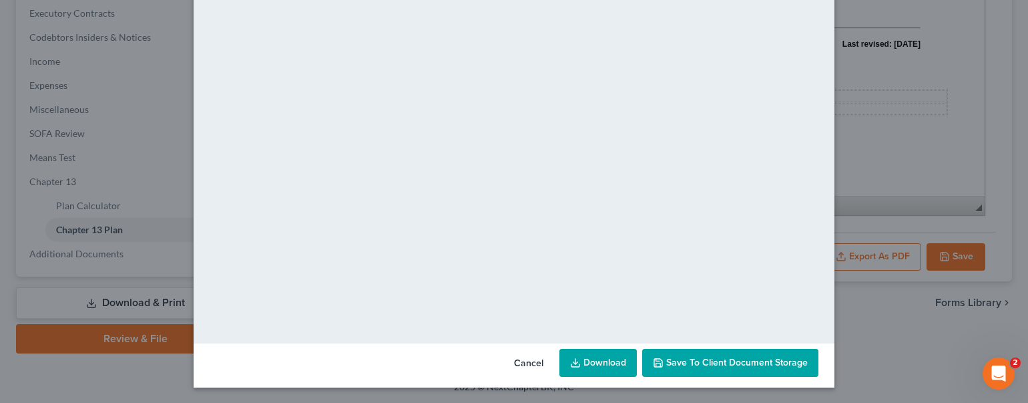
click at [576, 359] on line at bounding box center [576, 361] width 0 height 5
